Goal: Download file/media

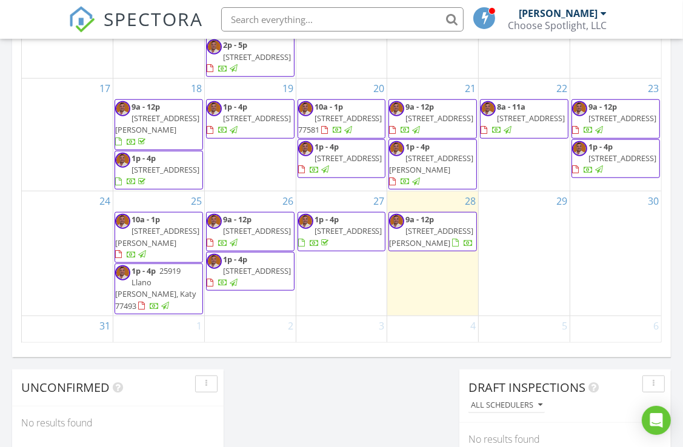
scroll to position [795, 0]
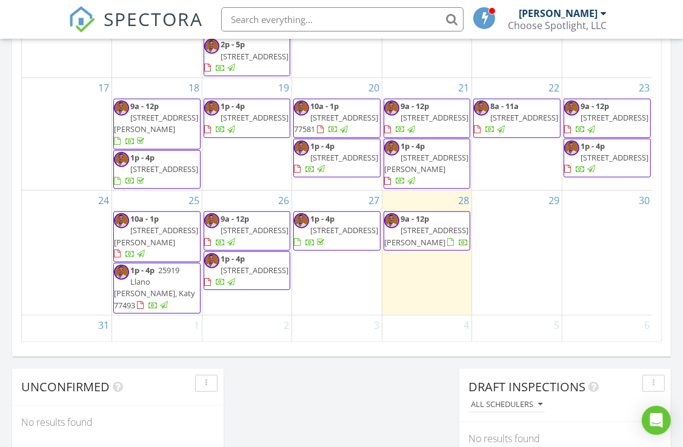
click at [233, 287] on div at bounding box center [231, 283] width 8 height 8
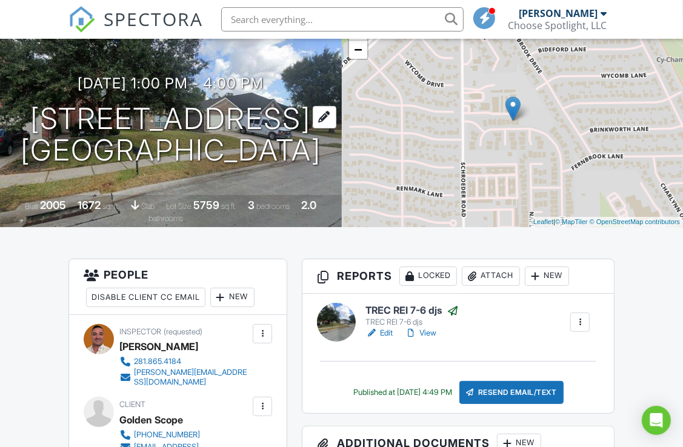
scroll to position [194, 0]
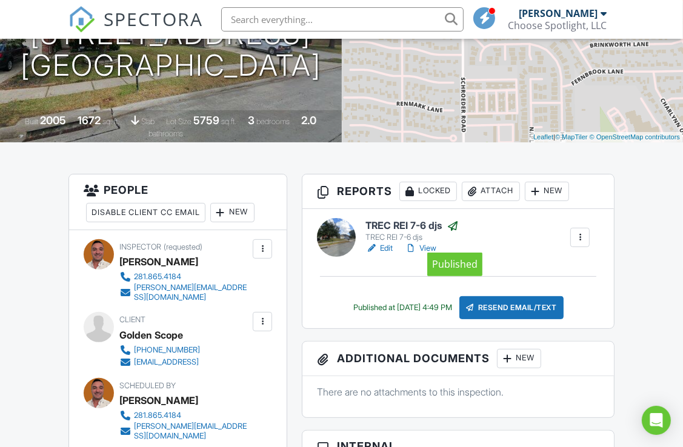
click at [455, 232] on div at bounding box center [453, 226] width 12 height 12
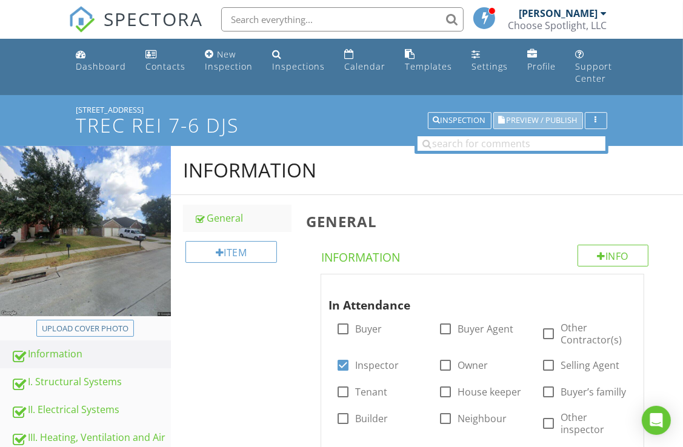
click at [564, 119] on span "Preview / Publish" at bounding box center [542, 121] width 71 height 8
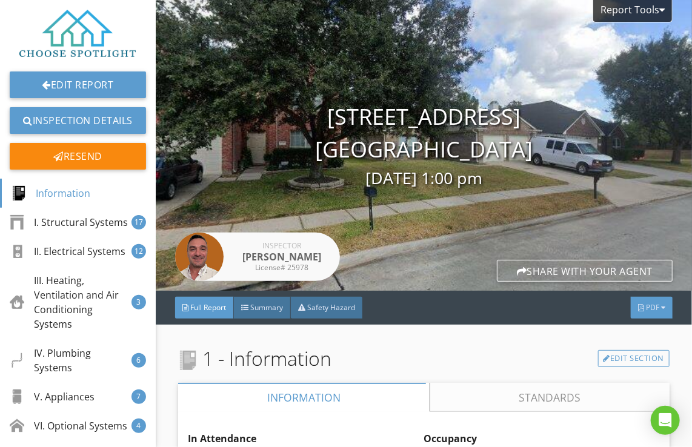
click at [646, 312] on span "PDF" at bounding box center [652, 308] width 13 height 10
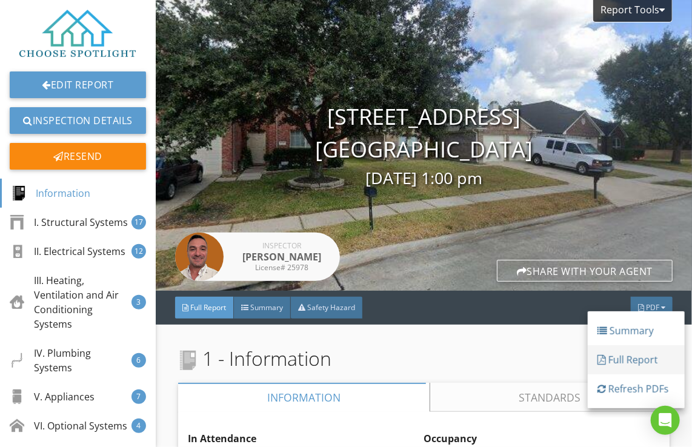
click at [628, 360] on div "Full Report" at bounding box center [637, 360] width 78 height 15
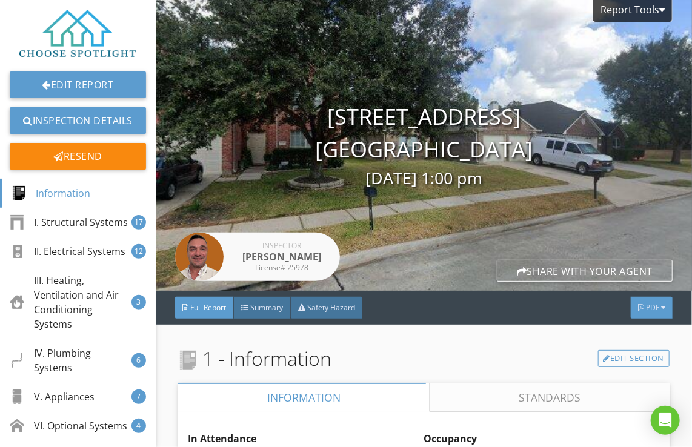
click at [651, 306] on div "PDF" at bounding box center [652, 308] width 42 height 22
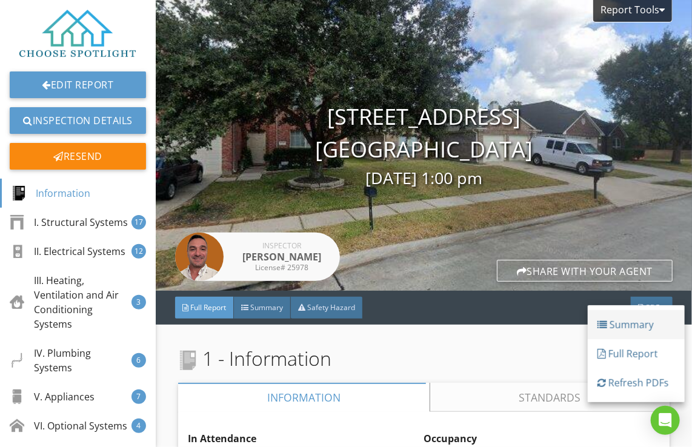
click at [645, 321] on div "Summary" at bounding box center [637, 325] width 78 height 15
